Goal: Submit feedback/report problem: Submit feedback/report problem

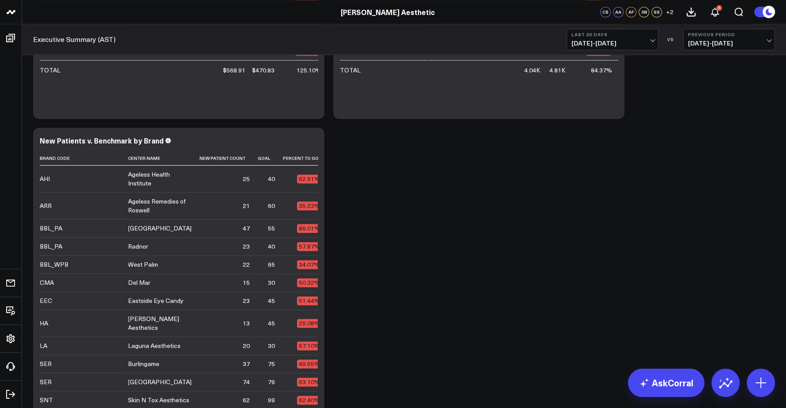
scroll to position [646, 0]
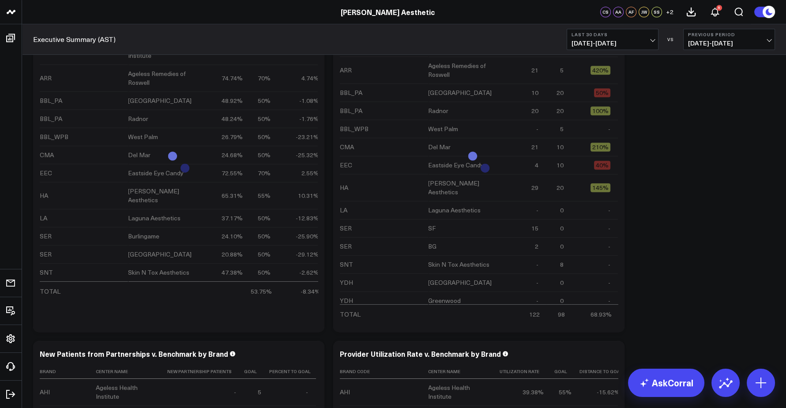
click at [620, 46] on span "08/26/25 - 09/24/25" at bounding box center [612, 43] width 82 height 7
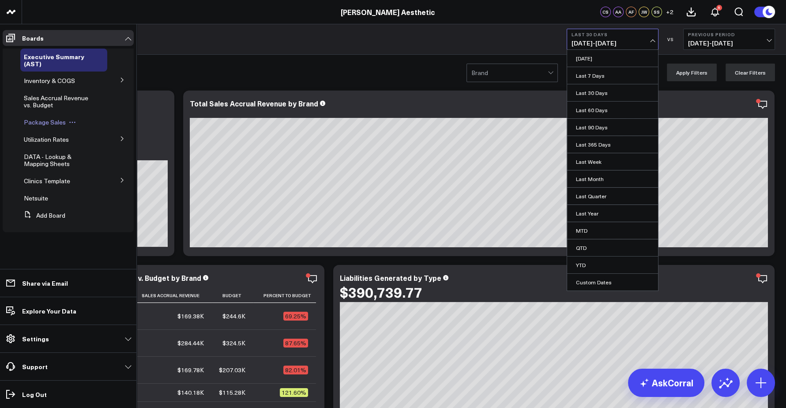
scroll to position [54, 0]
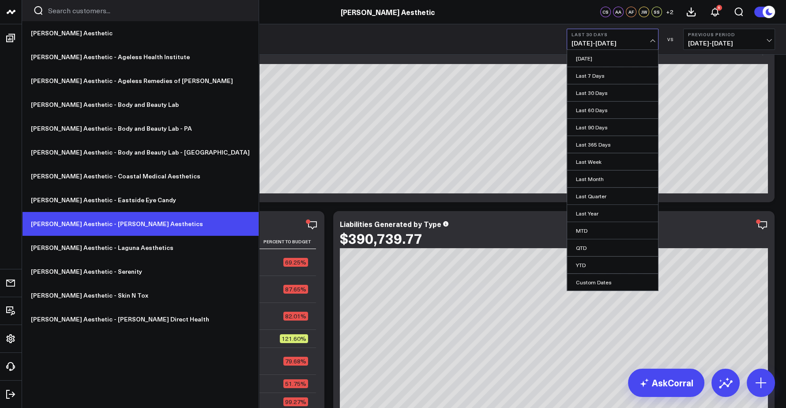
click at [78, 228] on link "[PERSON_NAME] Aesthetic - [PERSON_NAME] Aesthetics" at bounding box center [140, 224] width 236 height 24
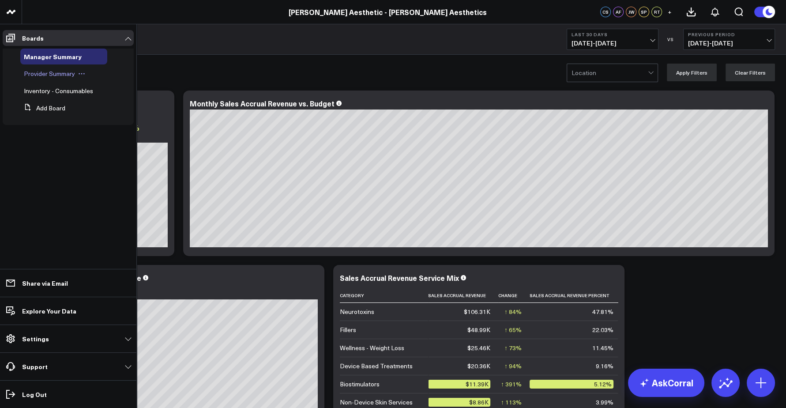
click at [47, 71] on span "Provider Summary" at bounding box center [49, 73] width 51 height 8
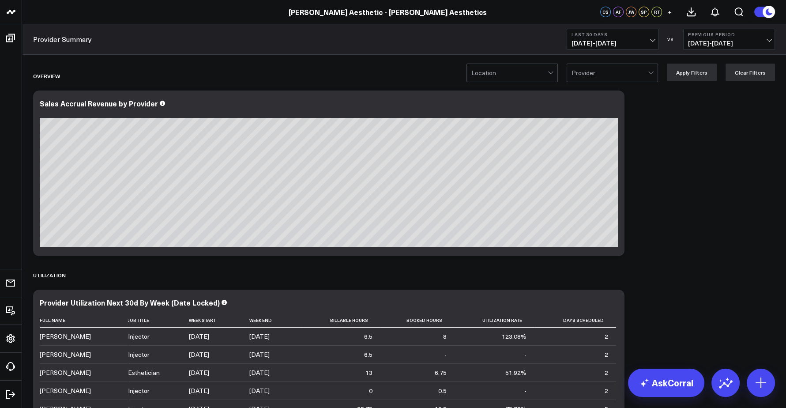
click at [633, 44] on span "08/26/25 - 09/24/25" at bounding box center [612, 43] width 82 height 7
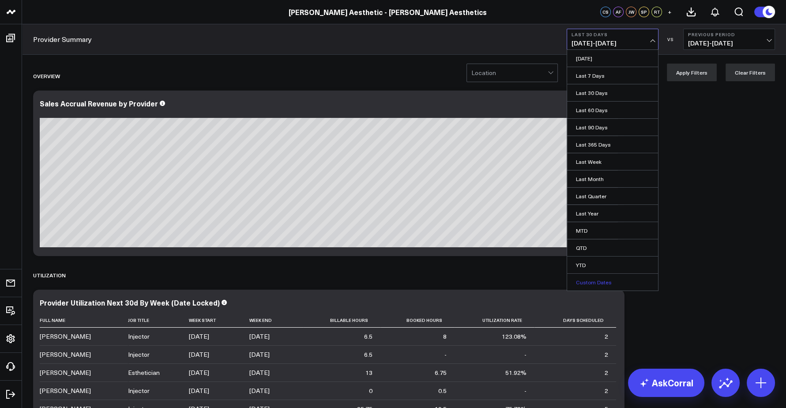
click at [598, 280] on link "Custom Dates" at bounding box center [612, 281] width 91 height 17
select select "8"
select select "2025"
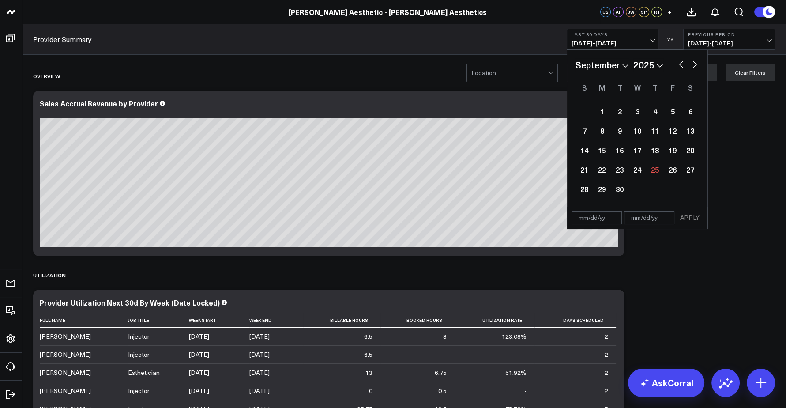
click at [608, 58] on select "January February March April May June July August September October November De…" at bounding box center [601, 64] width 53 height 13
select select "7"
select select "2025"
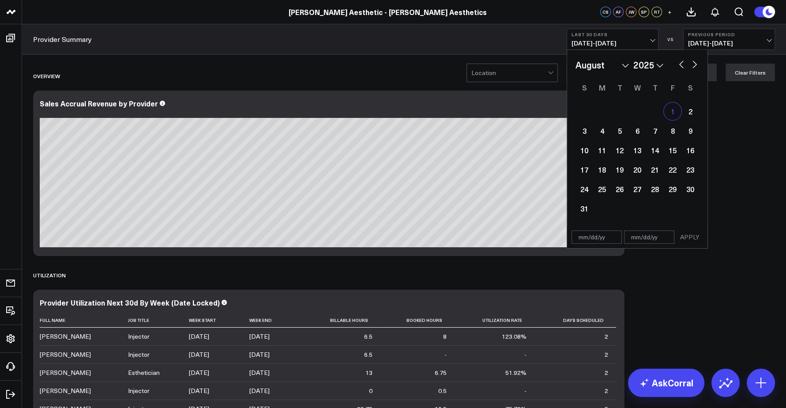
click at [671, 111] on div "1" at bounding box center [672, 111] width 18 height 18
type input "08/01/25"
select select "7"
select select "2025"
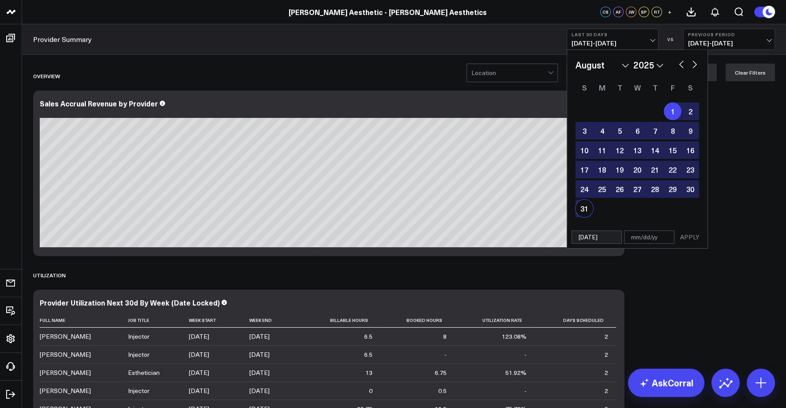
click at [583, 207] on div "31" at bounding box center [584, 208] width 18 height 18
type input "08/31/25"
select select "7"
select select "2025"
click at [691, 235] on button "APPLY" at bounding box center [689, 236] width 26 height 13
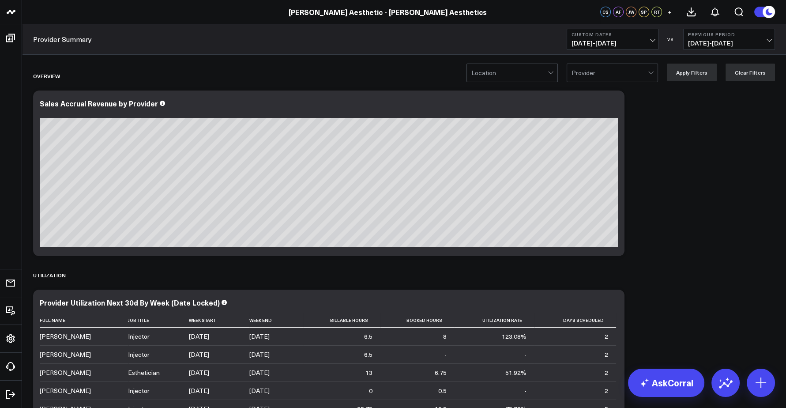
click at [642, 45] on span "08/01/25 - 08/31/25" at bounding box center [612, 43] width 82 height 7
click at [620, 37] on button "Custom Dates 08/01/25 - 08/31/25" at bounding box center [612, 39] width 92 height 21
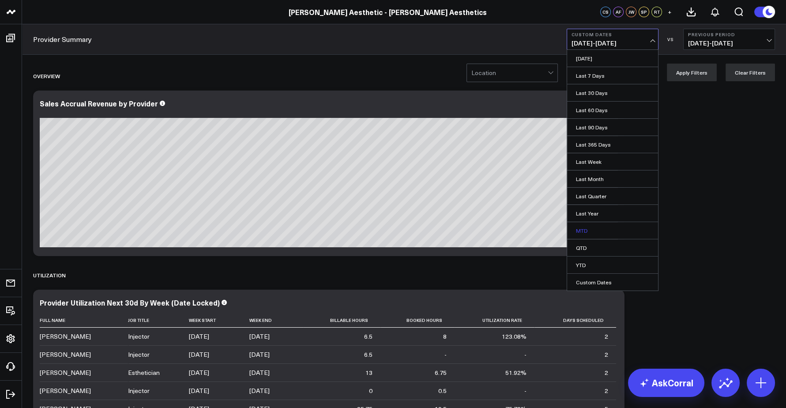
click at [589, 231] on link "MTD" at bounding box center [612, 230] width 91 height 17
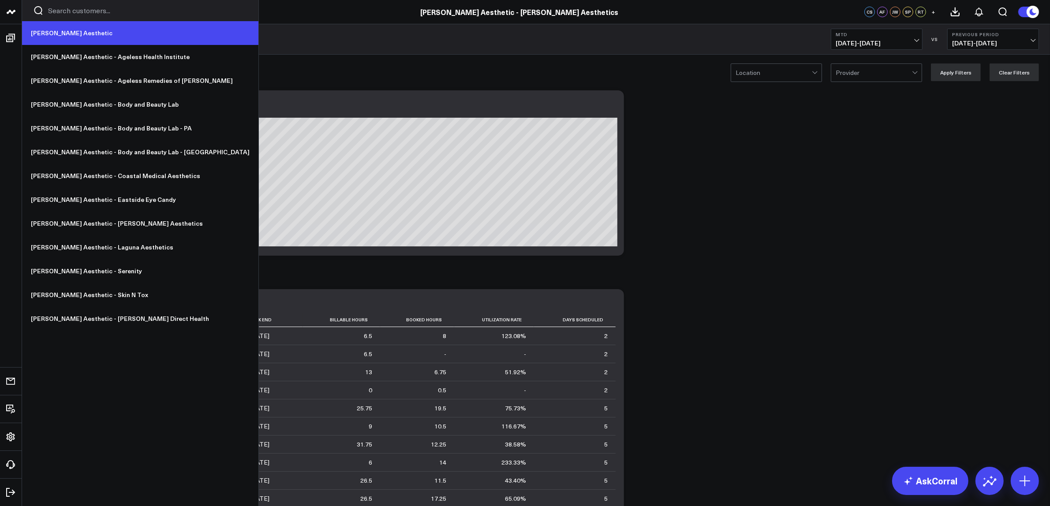
click at [48, 34] on link "[PERSON_NAME] Aesthetic" at bounding box center [140, 33] width 236 height 24
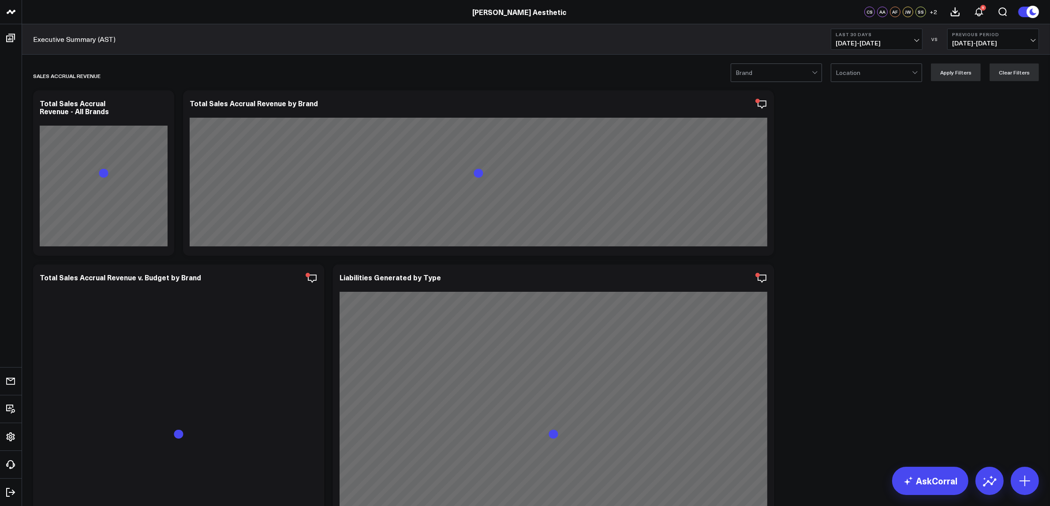
click at [890, 36] on b "Last 30 Days" at bounding box center [877, 34] width 82 height 5
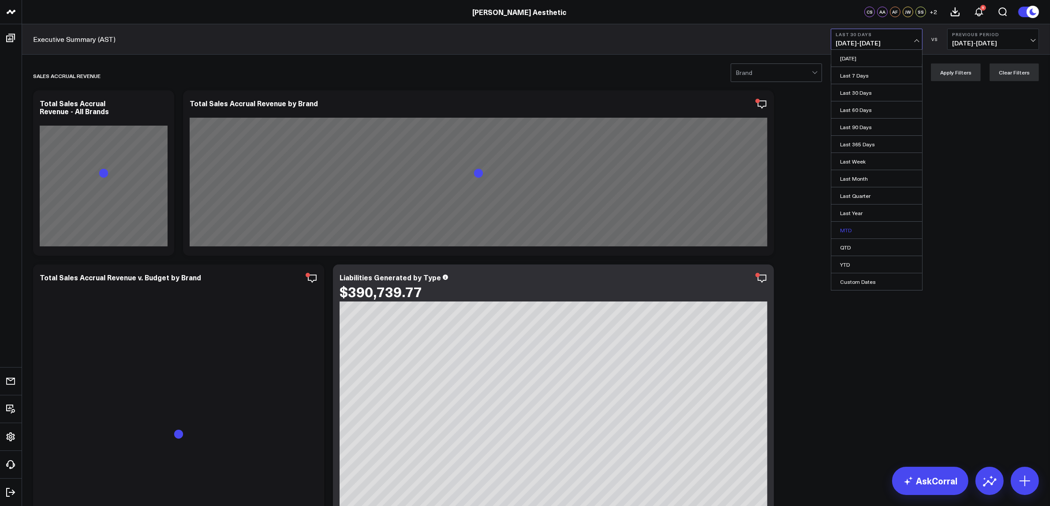
click at [856, 231] on link "MTD" at bounding box center [876, 230] width 91 height 17
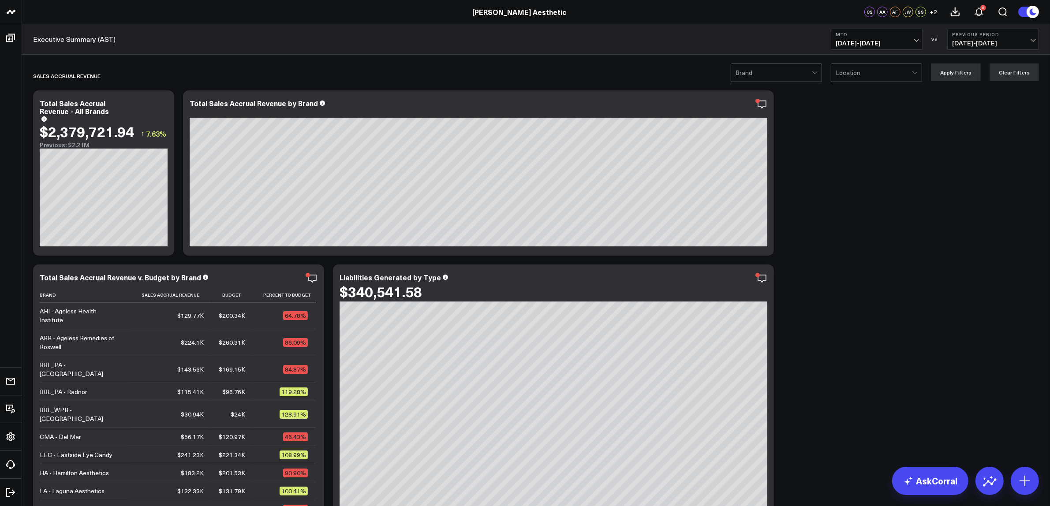
scroll to position [55, 0]
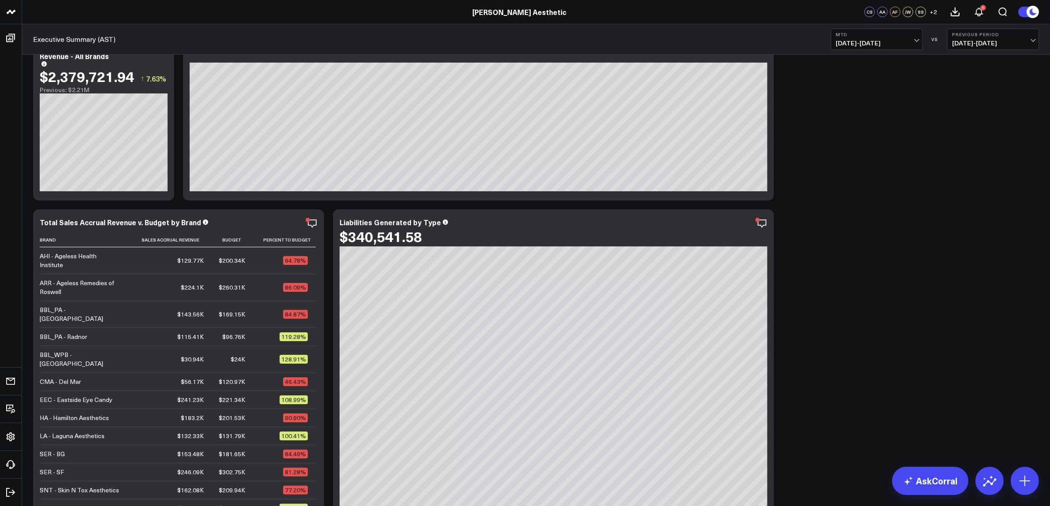
click at [876, 41] on span "09/01/25 - 09/24/25" at bounding box center [877, 43] width 82 height 7
click at [873, 179] on link "Last Month" at bounding box center [876, 178] width 91 height 17
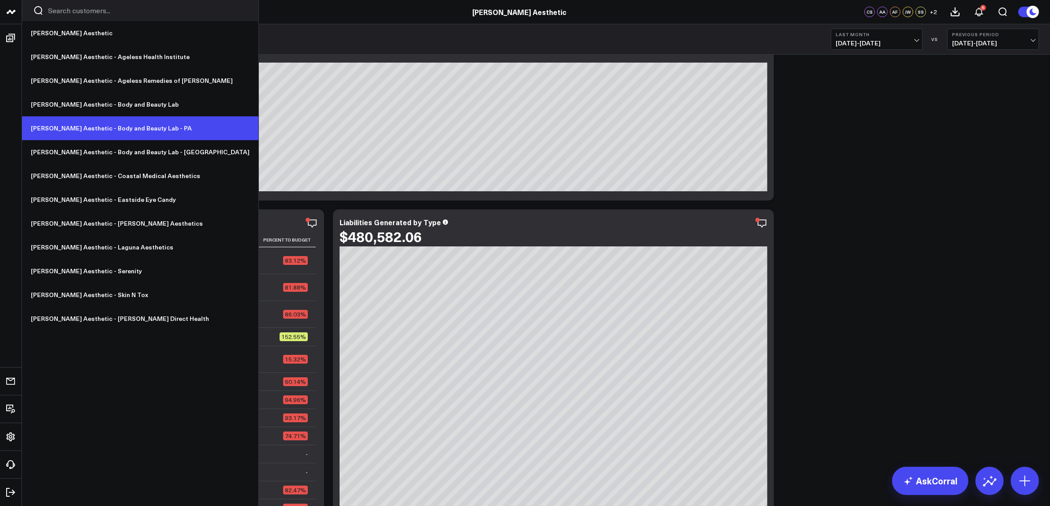
click at [78, 126] on link "[PERSON_NAME] Aesthetic - Body and Beauty Lab - PA" at bounding box center [140, 128] width 236 height 24
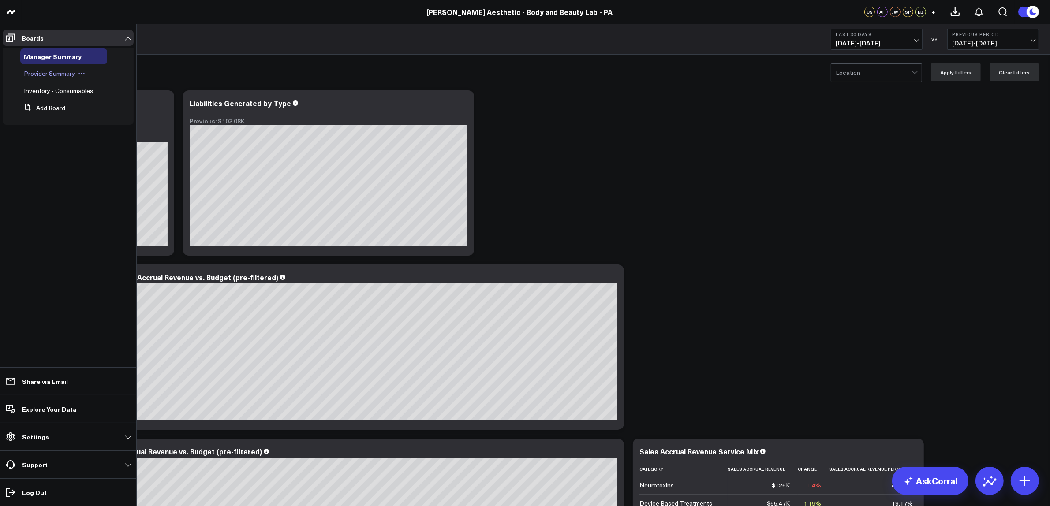
click at [45, 71] on span "Provider Summary" at bounding box center [49, 73] width 51 height 8
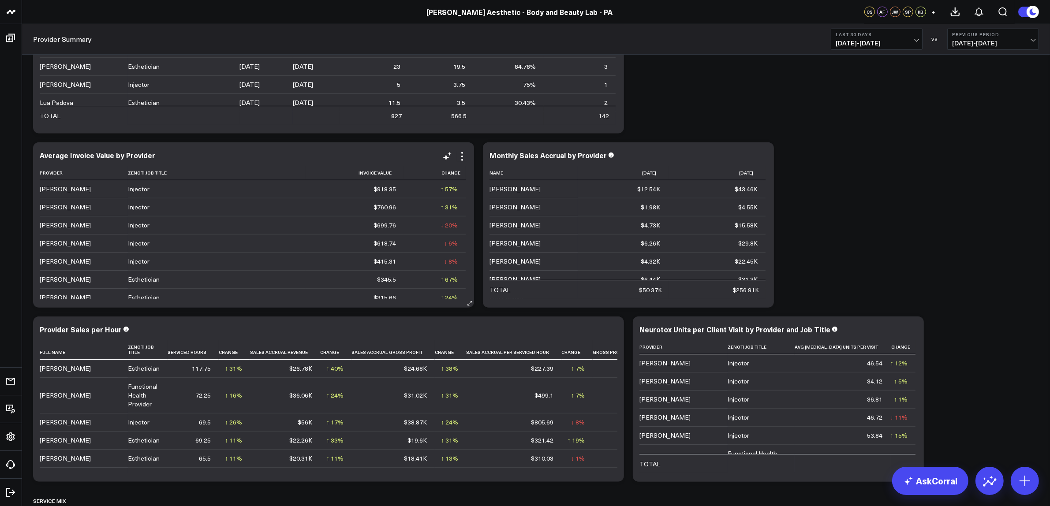
scroll to position [847, 0]
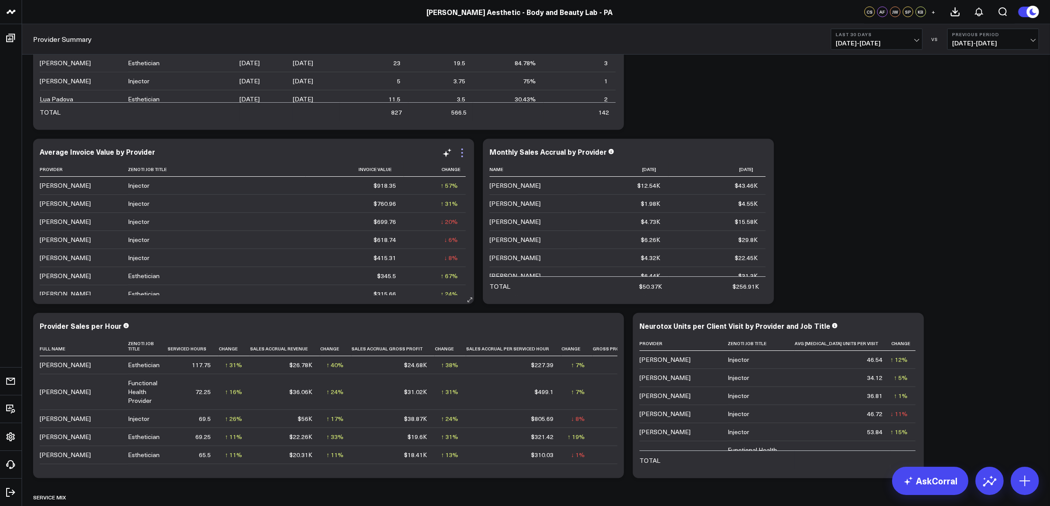
click at [461, 156] on icon at bounding box center [462, 153] width 11 height 11
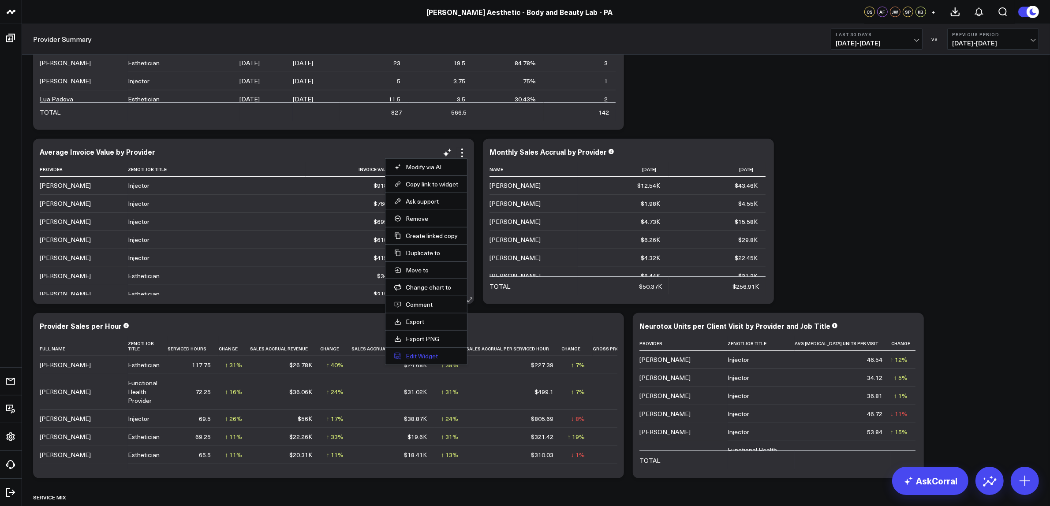
click at [422, 358] on button "Edit Widget" at bounding box center [426, 356] width 64 height 8
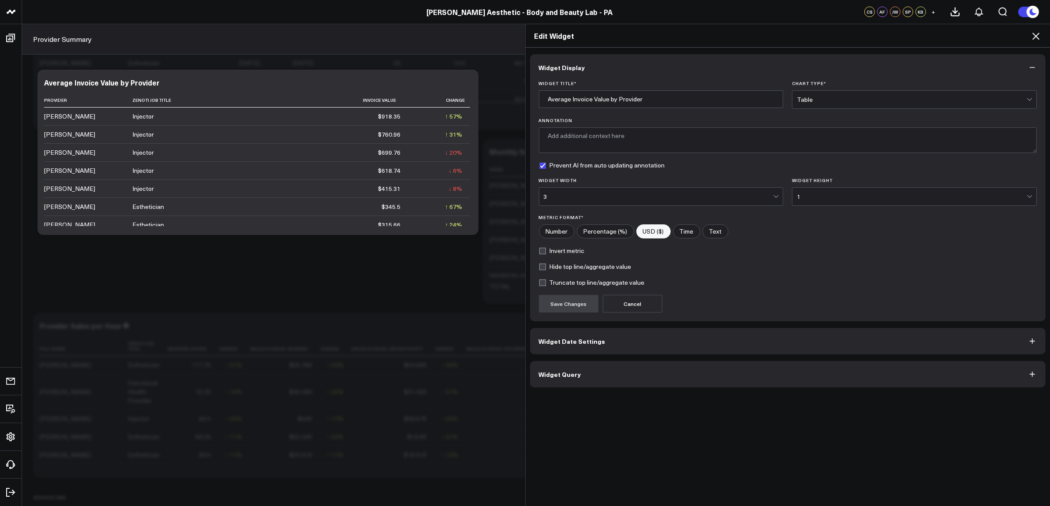
click at [625, 200] on div "3" at bounding box center [659, 196] width 230 height 7
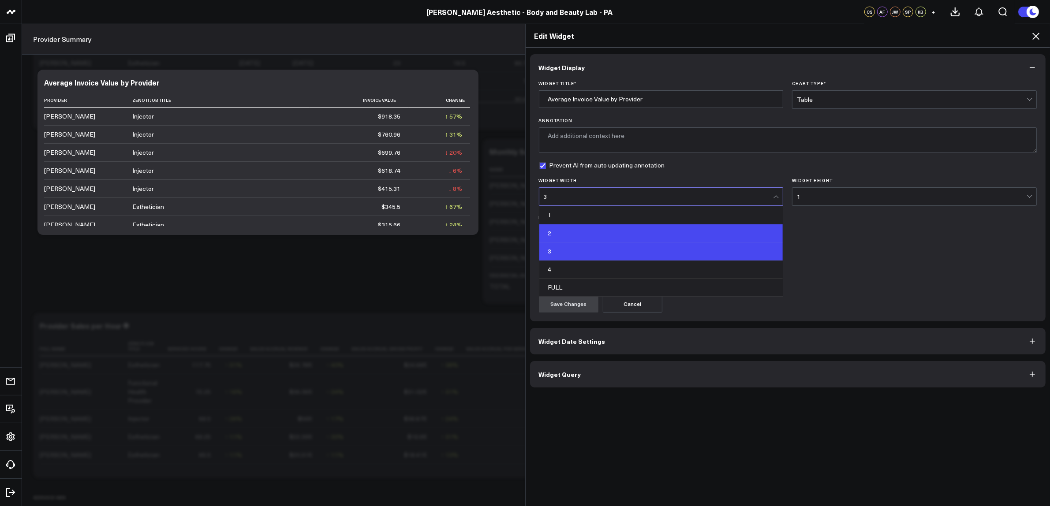
click at [600, 240] on div "2" at bounding box center [661, 234] width 244 height 18
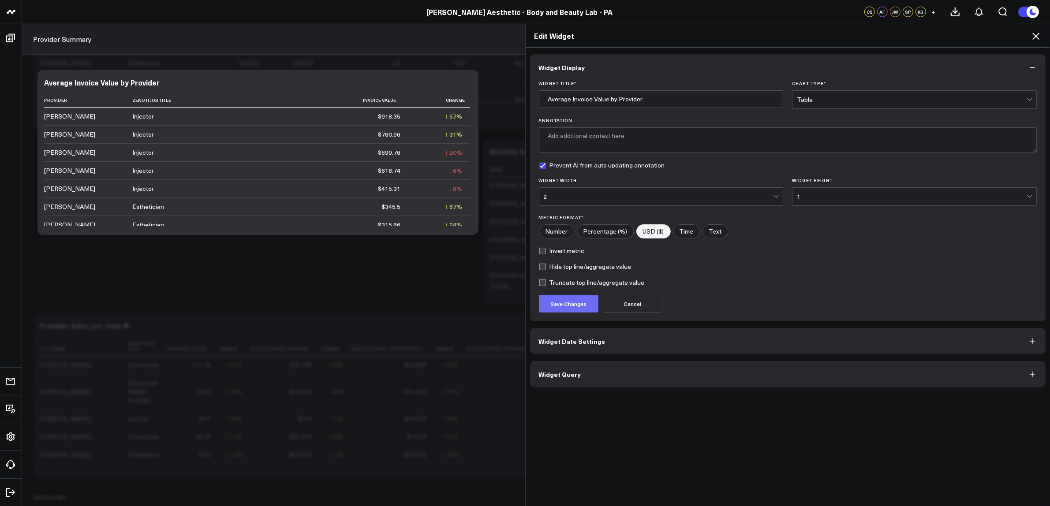
click at [562, 307] on button "Save Changes" at bounding box center [569, 304] width 60 height 18
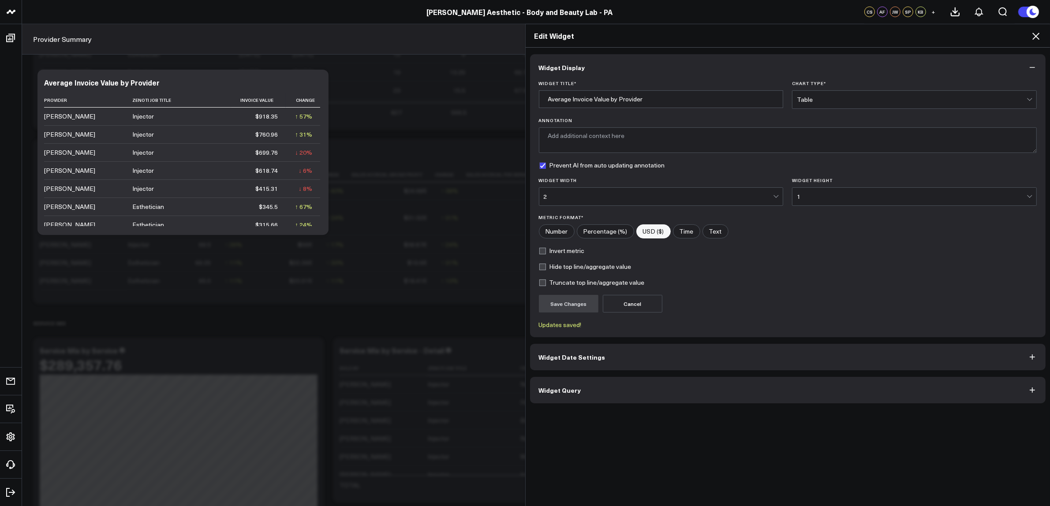
click at [1035, 37] on icon at bounding box center [1036, 36] width 7 height 7
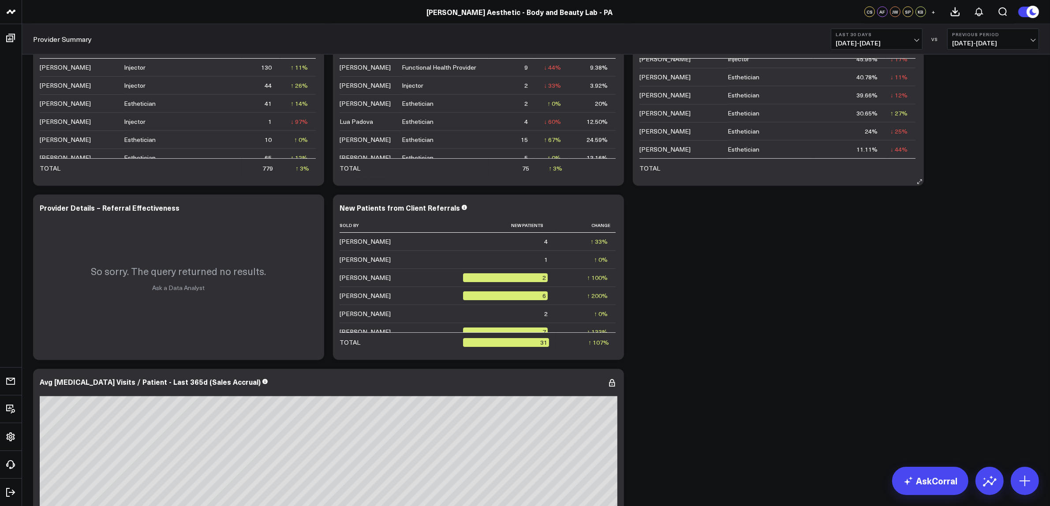
scroll to position [1423, 0]
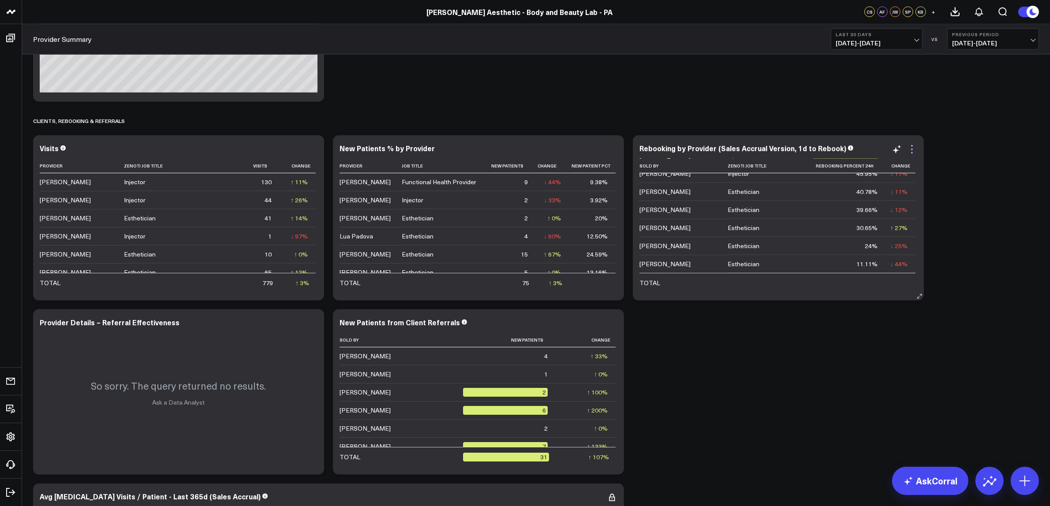
click at [911, 150] on icon at bounding box center [912, 150] width 2 height 2
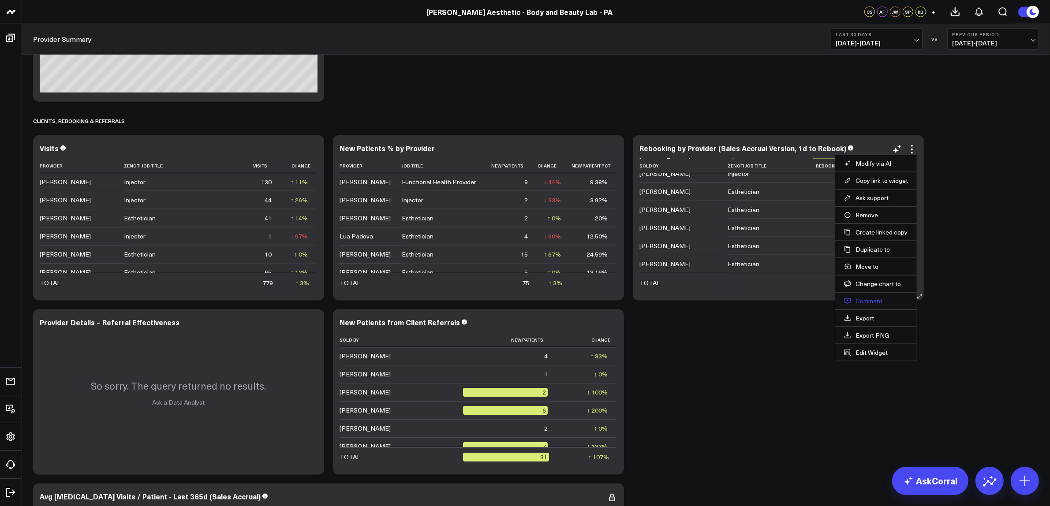
click at [867, 303] on button "Comment" at bounding box center [876, 301] width 64 height 8
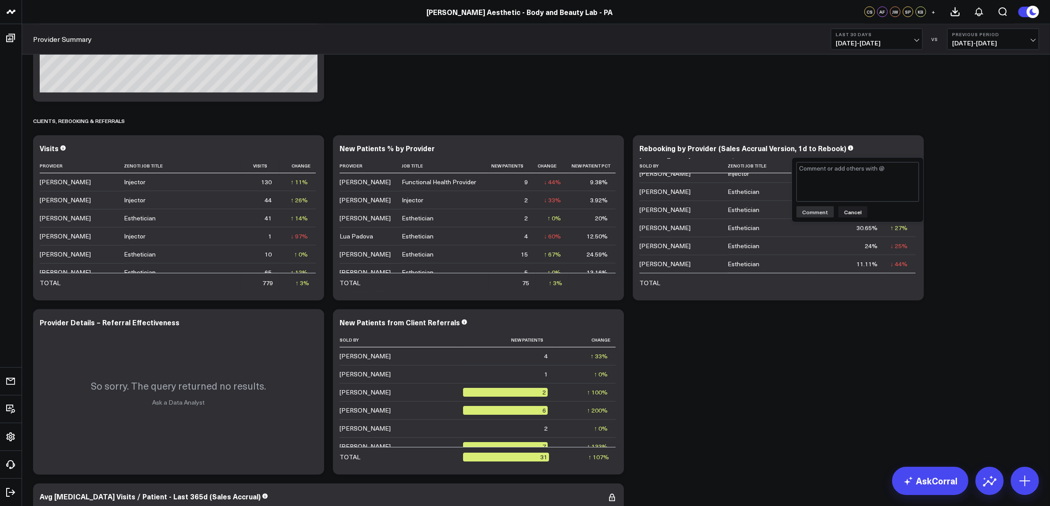
click at [836, 192] on textarea at bounding box center [858, 182] width 123 height 40
type textarea "@Corral Support this needs to be updated to 14 days consistent with clinic leve…"
click at [811, 216] on button "Comment" at bounding box center [815, 211] width 37 height 11
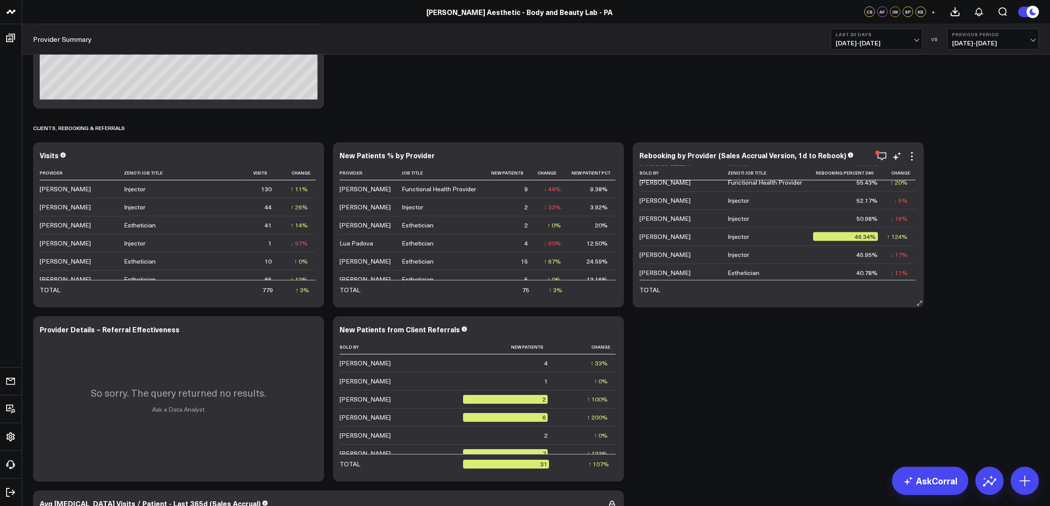
scroll to position [44, 0]
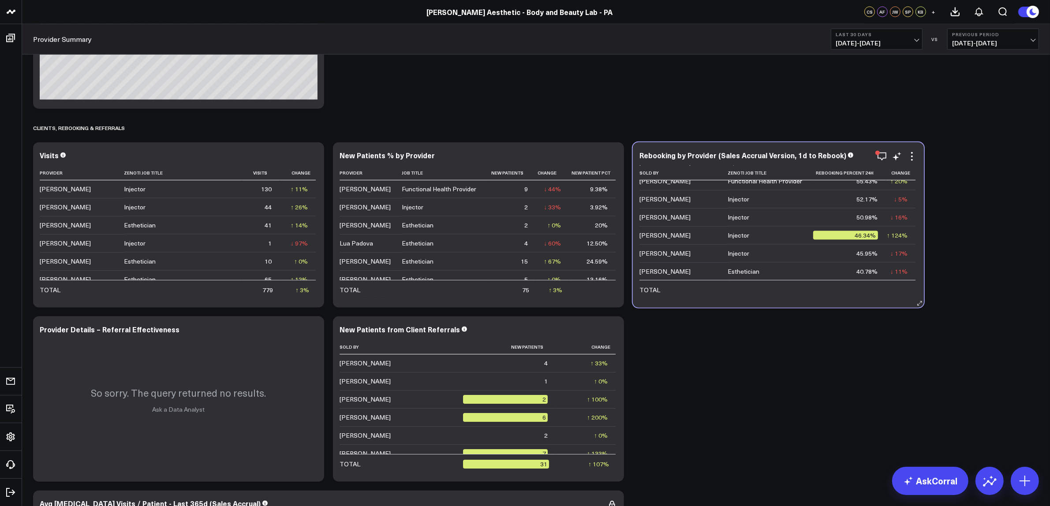
click at [782, 195] on td "Injector" at bounding box center [771, 199] width 86 height 18
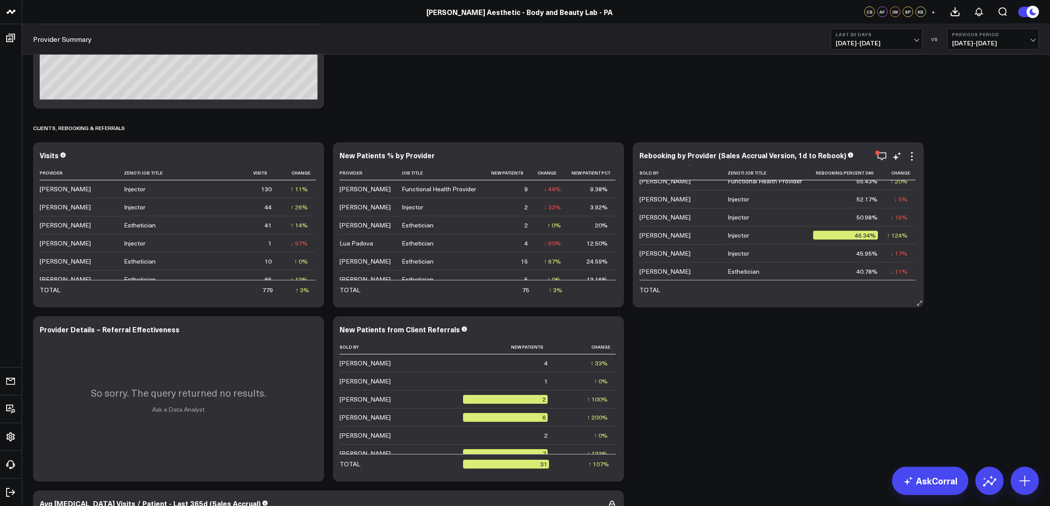
scroll to position [51, 0]
